Goal: Navigation & Orientation: Find specific page/section

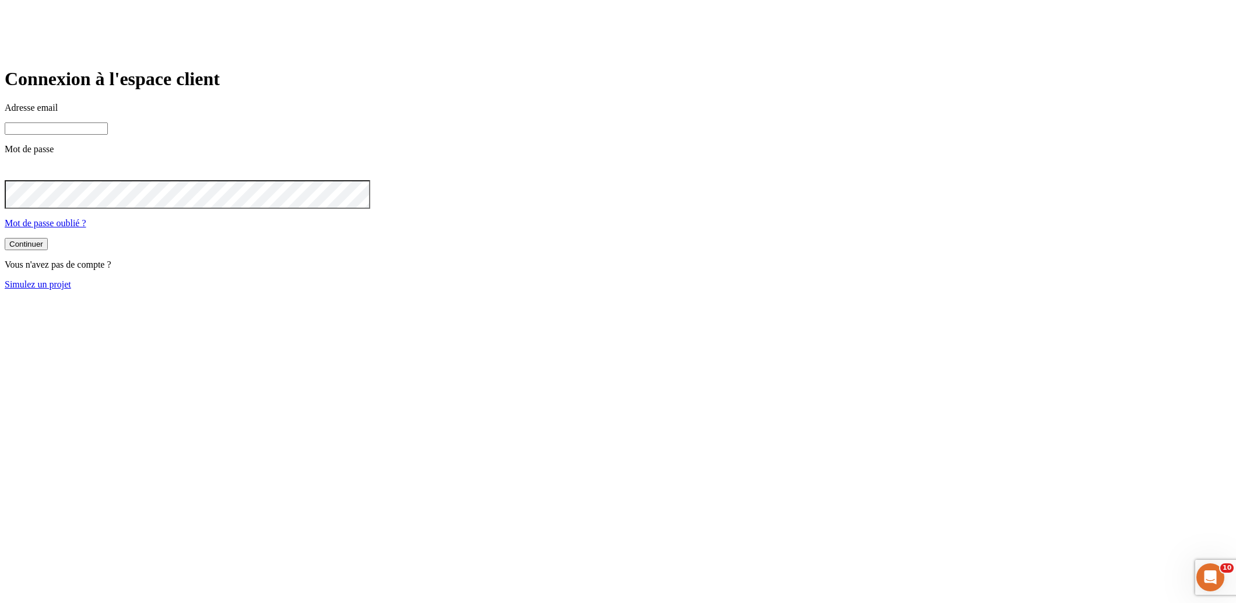
type input "[PERSON_NAME][DOMAIN_NAME][EMAIL_ADDRESS][DOMAIN_NAME]"
click at [71, 289] on link "Simulez un projet" at bounding box center [38, 284] width 66 height 10
type input "[PERSON_NAME][DOMAIN_NAME][EMAIL_ADDRESS][DOMAIN_NAME]"
click at [108, 135] on input "james.bond+36@nalo.fr" at bounding box center [56, 128] width 103 height 12
click at [48, 250] on button "Continuer" at bounding box center [26, 244] width 43 height 12
